Goal: Information Seeking & Learning: Learn about a topic

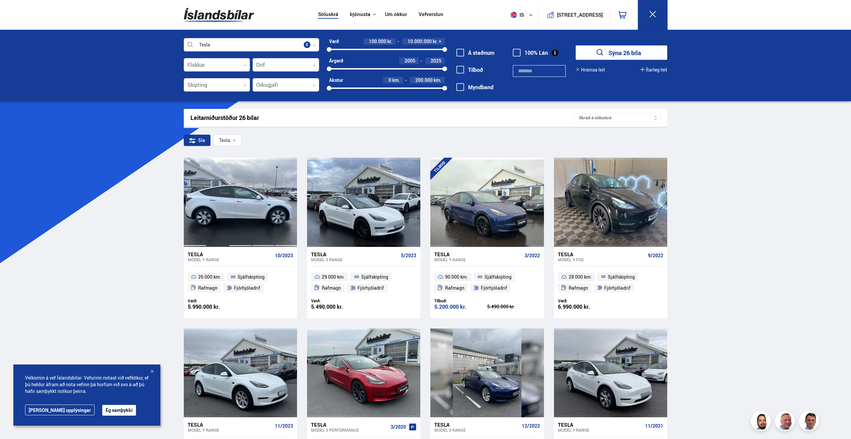
click at [219, 224] on div at bounding box center [217, 202] width 23 height 89
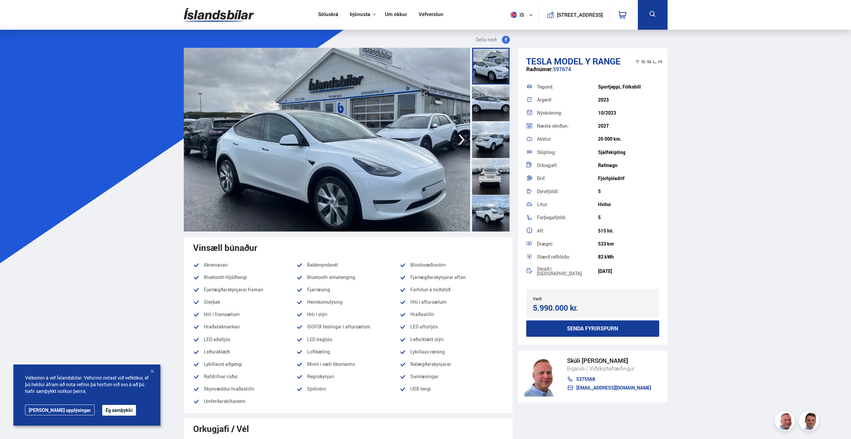
click at [577, 62] on span "Model Y RANGE" at bounding box center [587, 61] width 67 height 12
click at [494, 105] on div at bounding box center [490, 103] width 37 height 37
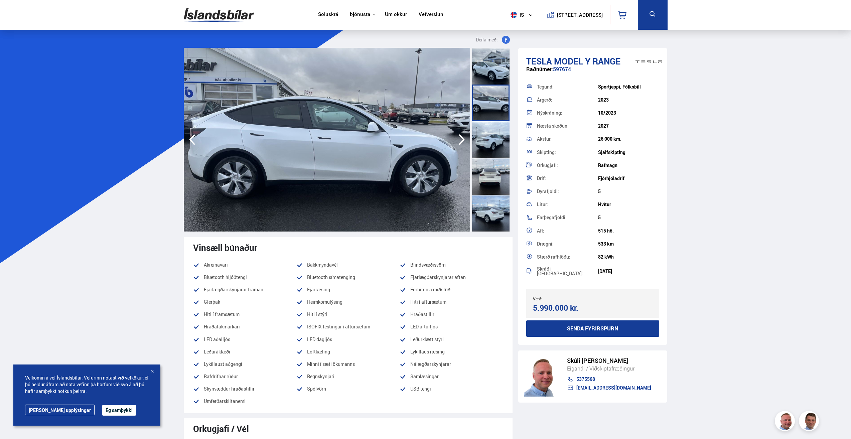
click at [494, 127] on div at bounding box center [490, 139] width 37 height 37
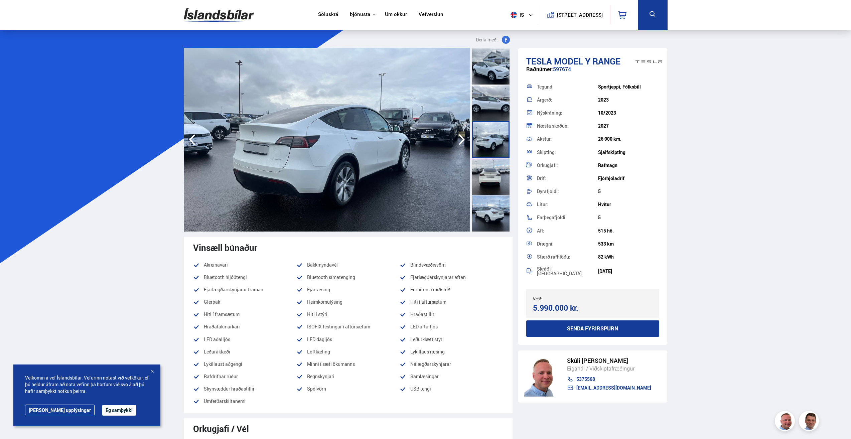
click at [494, 141] on div at bounding box center [490, 139] width 37 height 37
click at [497, 168] on div at bounding box center [490, 176] width 37 height 37
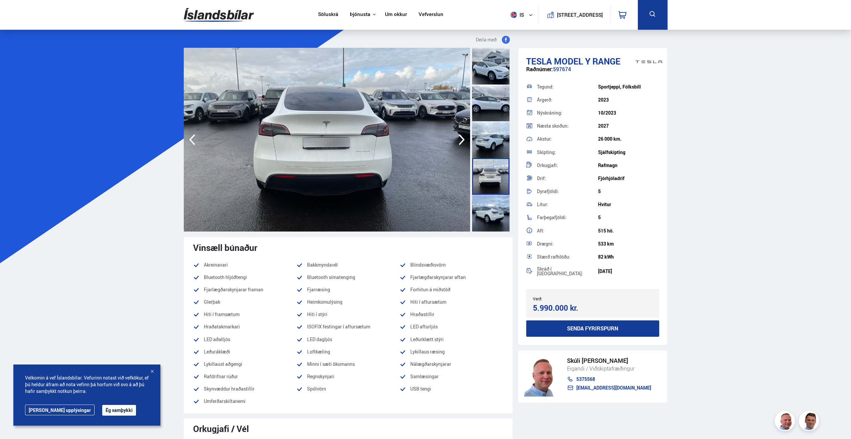
drag, startPoint x: 575, startPoint y: 18, endPoint x: 583, endPoint y: 17, distance: 7.7
click at [576, 17] on button "[STREET_ADDRESS]" at bounding box center [580, 15] width 41 height 6
